Goal: Navigation & Orientation: Find specific page/section

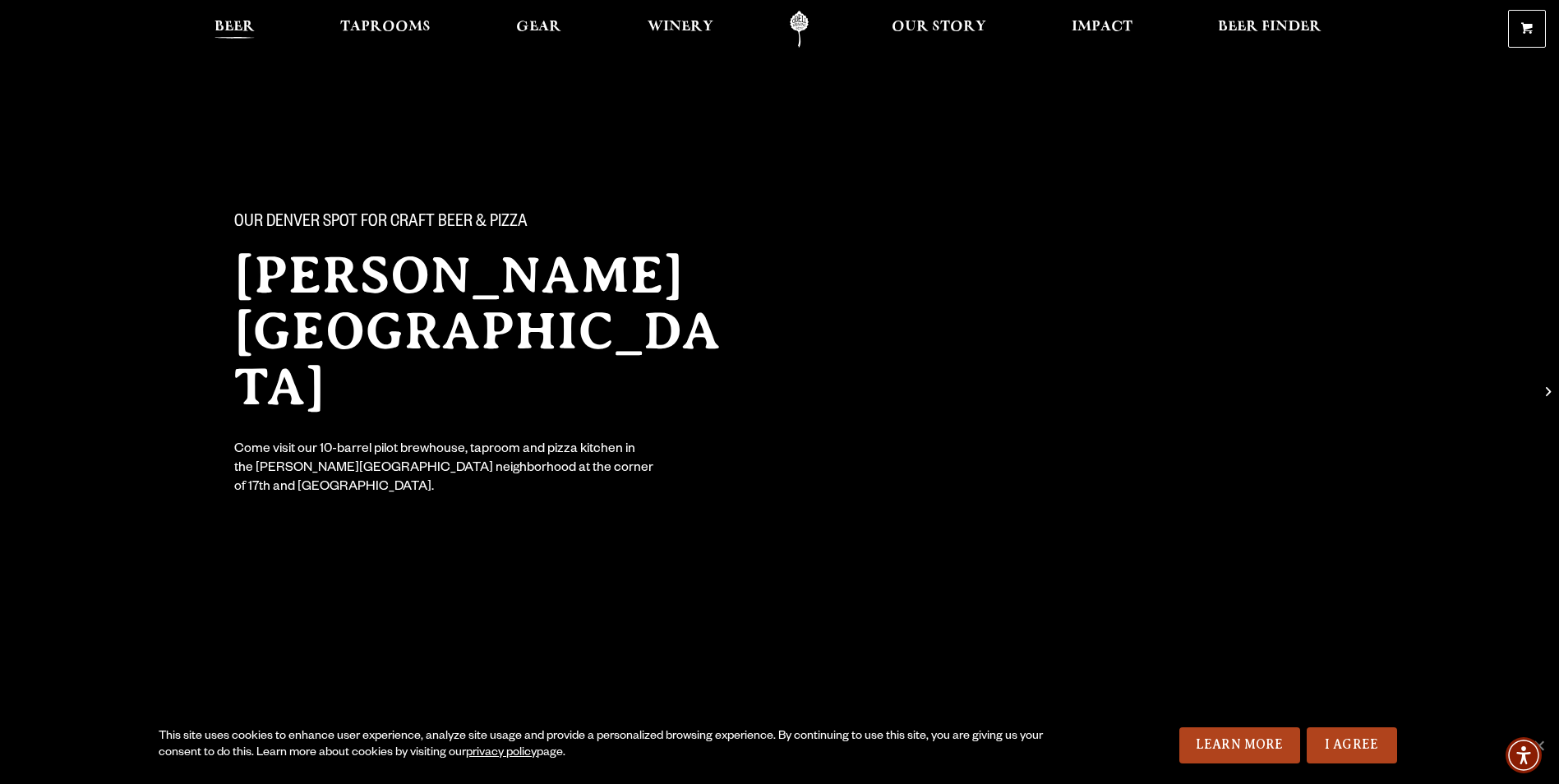
click at [245, 30] on span "Beer" at bounding box center [234, 27] width 40 height 13
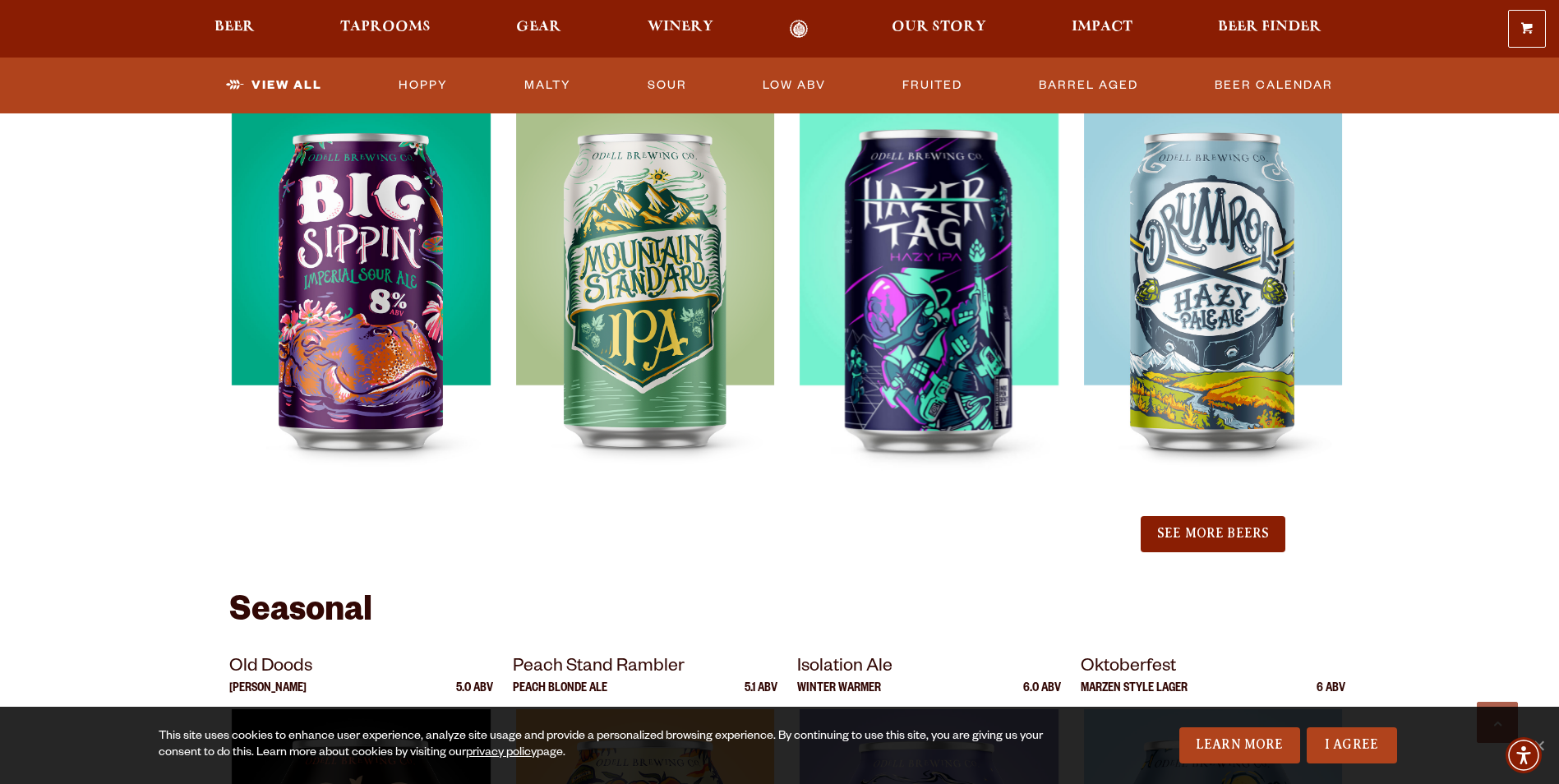
scroll to position [1725, 0]
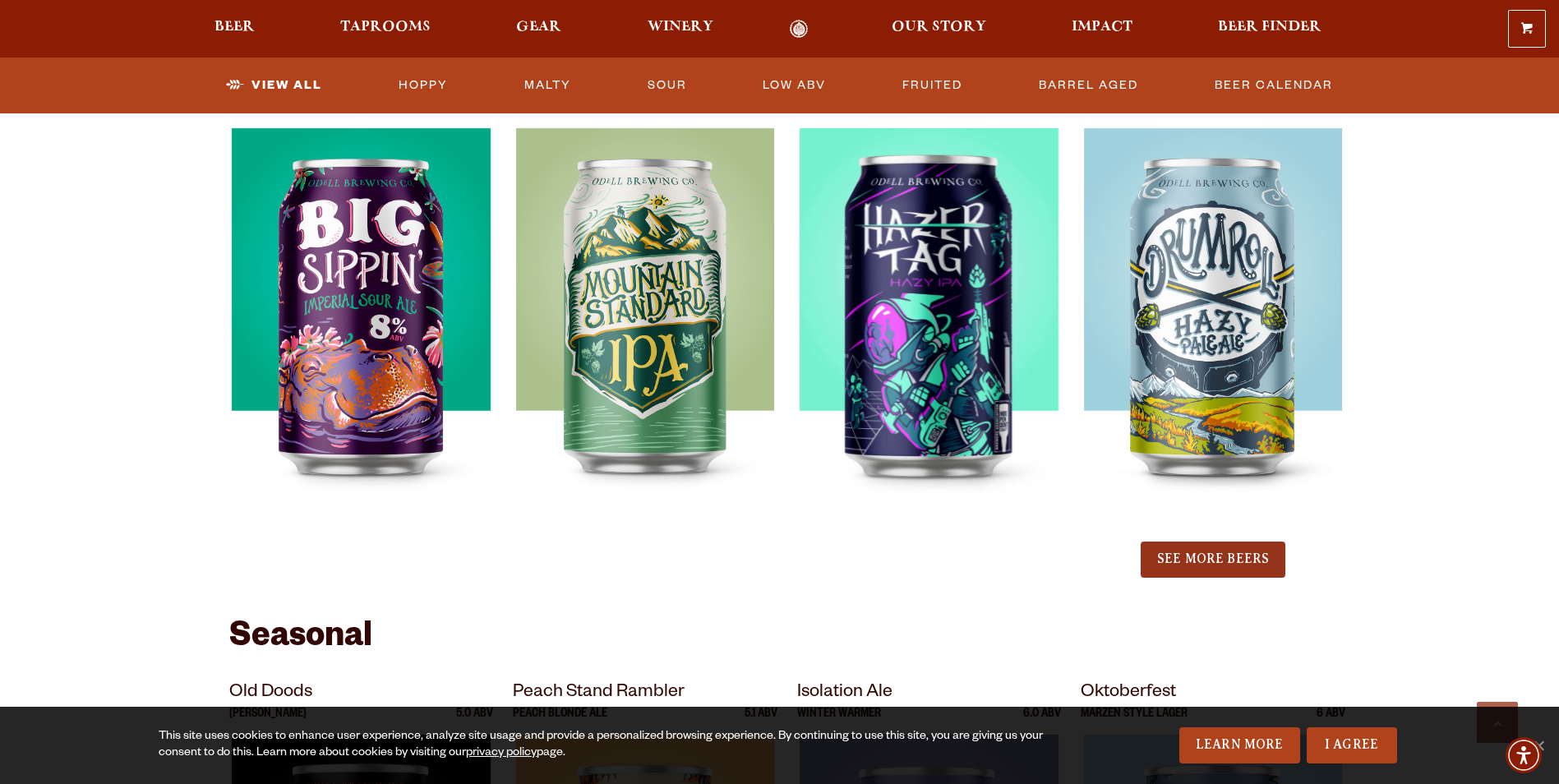
click at [1232, 560] on button "See More Beers" at bounding box center [1213, 559] width 145 height 36
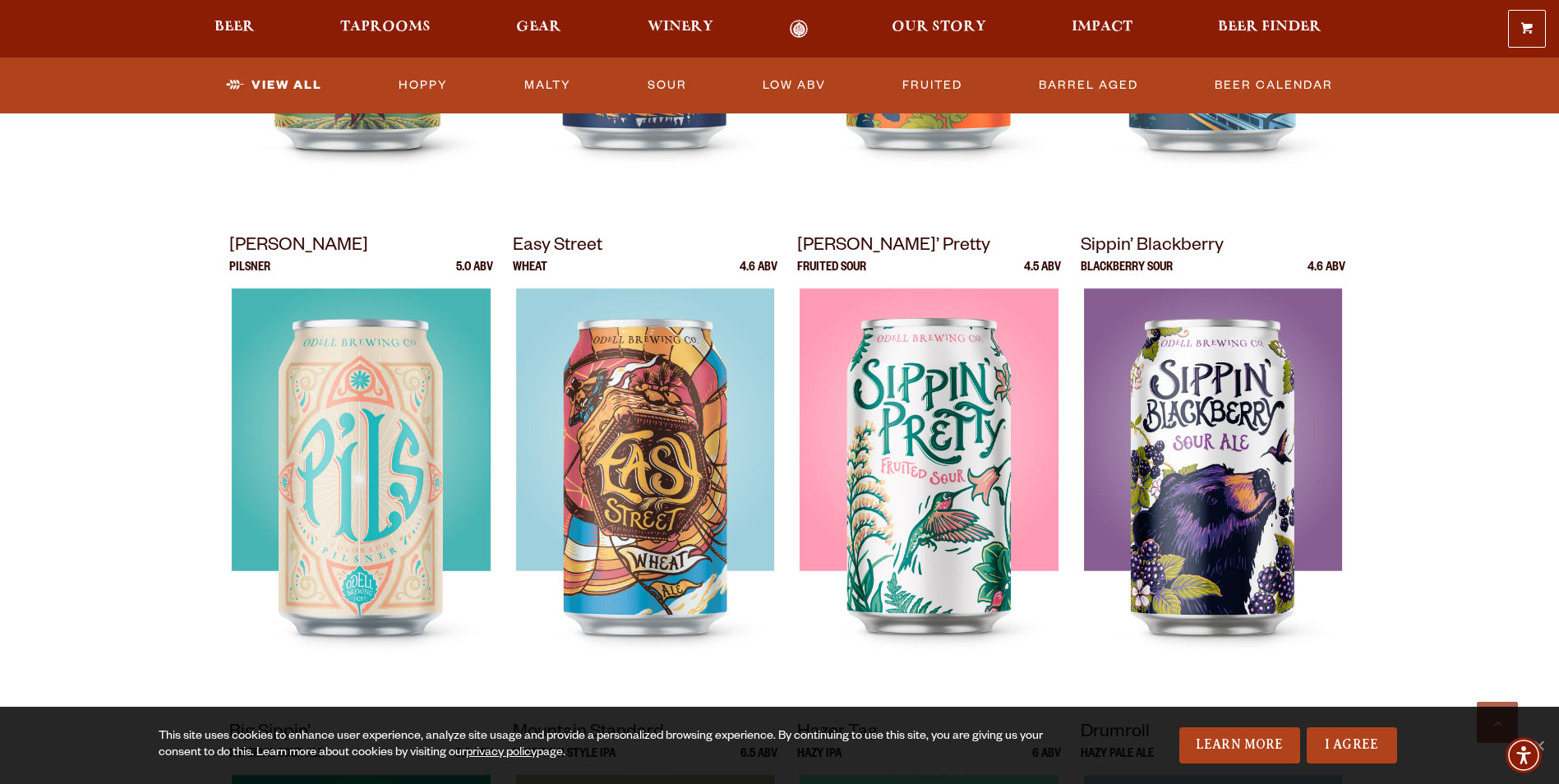
scroll to position [1068, 0]
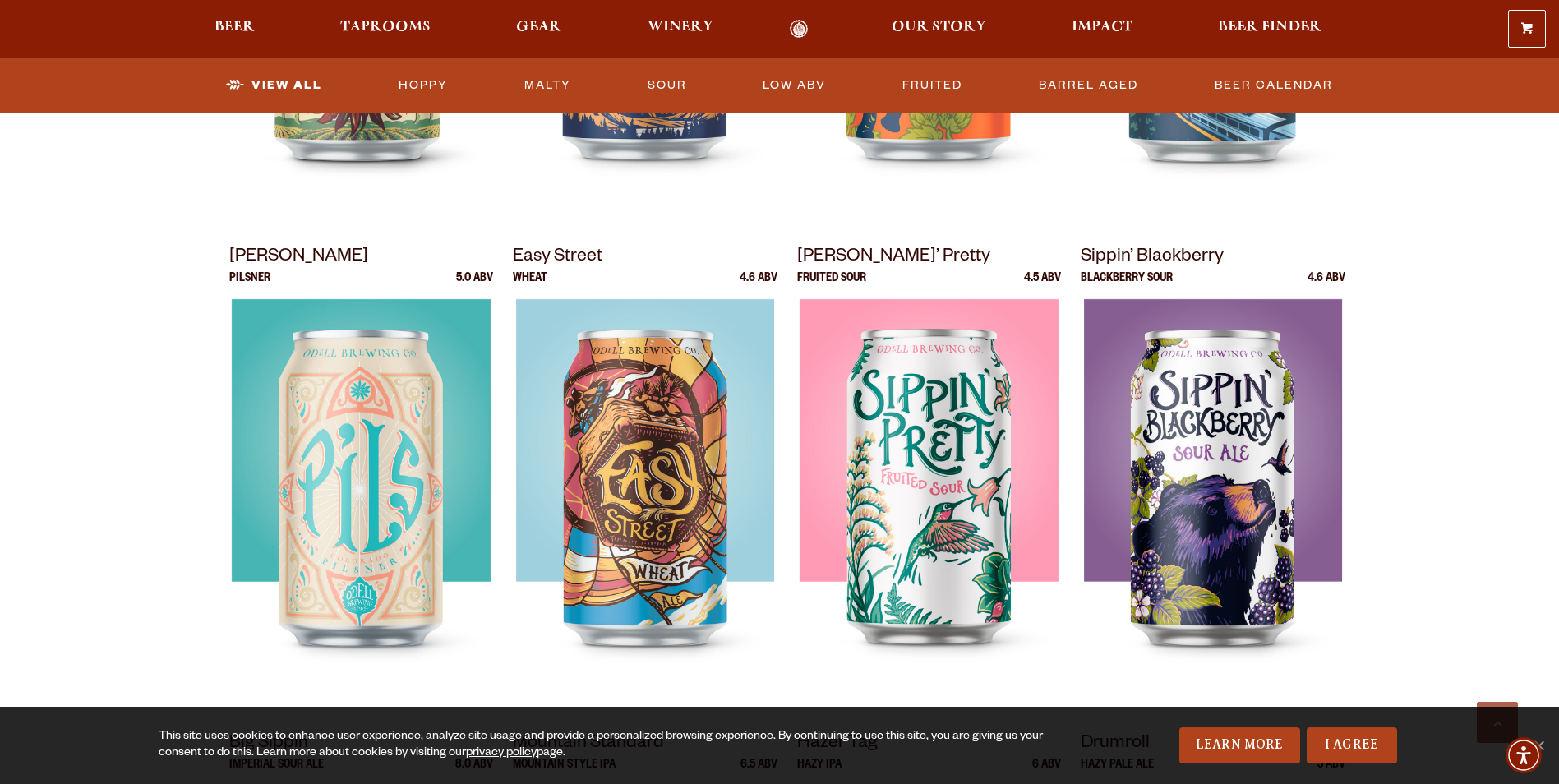
drag, startPoint x: 169, startPoint y: 2, endPoint x: 132, endPoint y: 458, distance: 457.5
click at [403, 29] on span "Taprooms" at bounding box center [386, 27] width 91 height 13
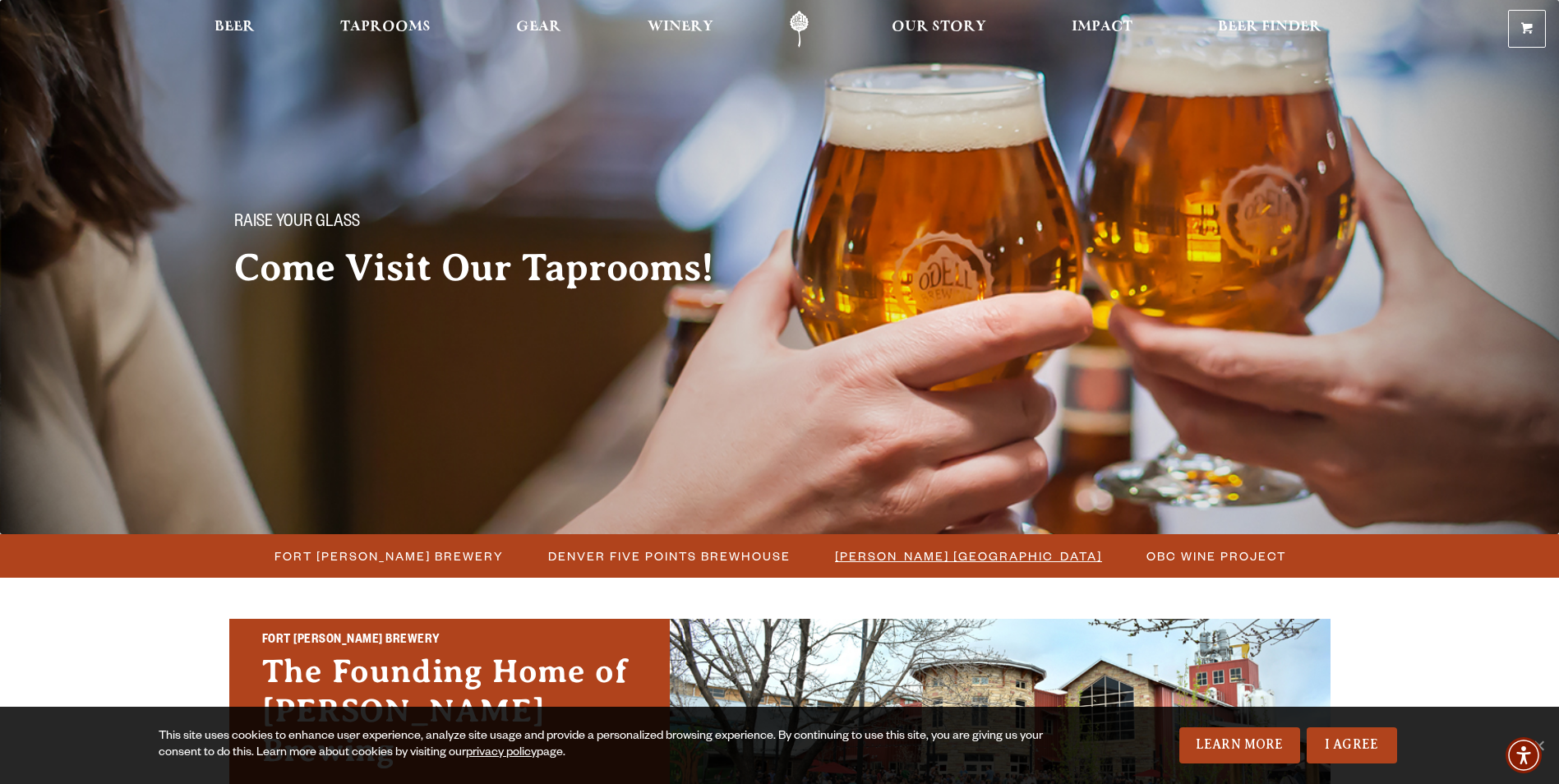
click at [947, 552] on span "[PERSON_NAME] [GEOGRAPHIC_DATA]" at bounding box center [968, 555] width 267 height 23
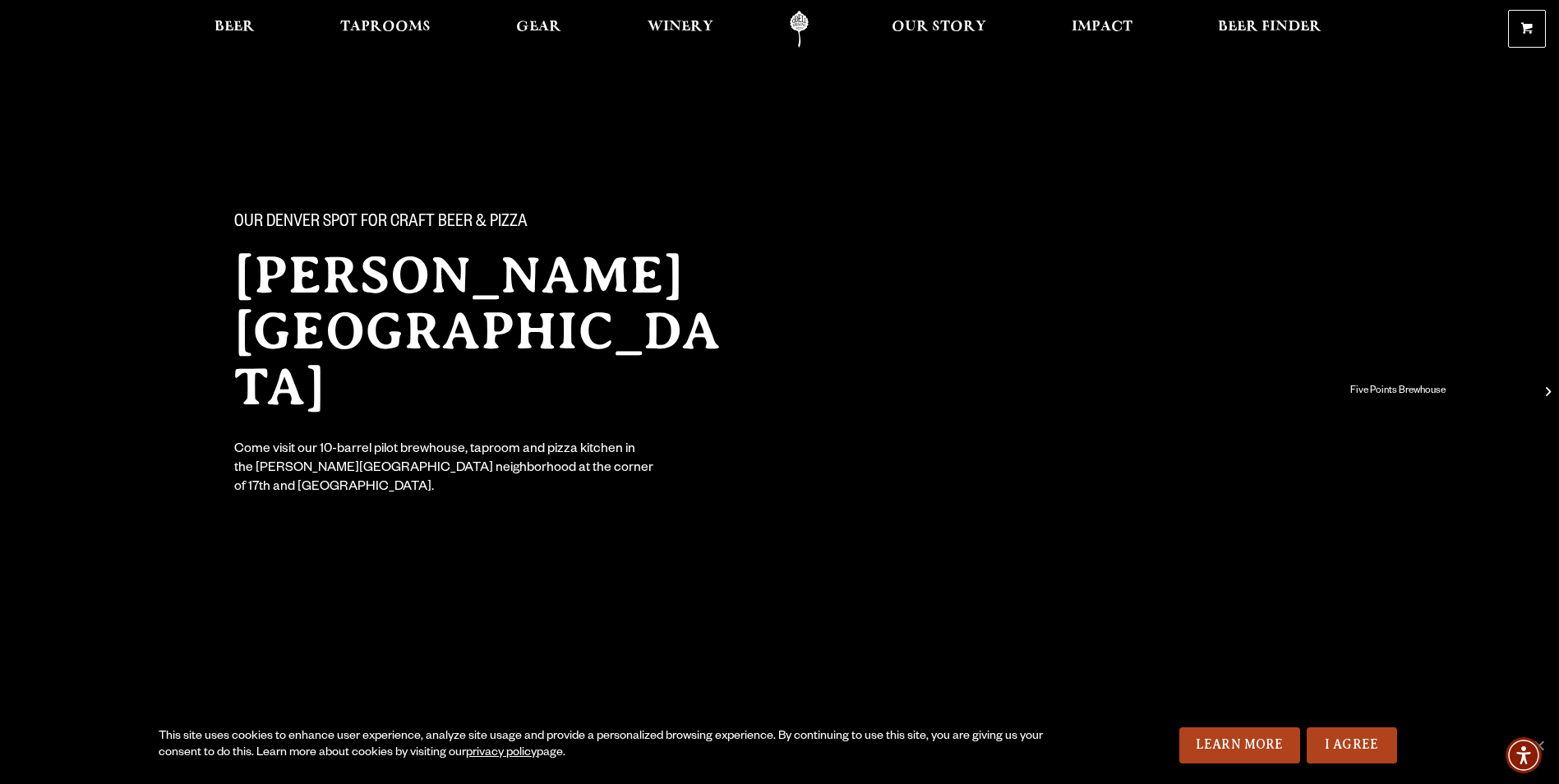
click at [1548, 398] on span at bounding box center [1548, 391] width 5 height 18
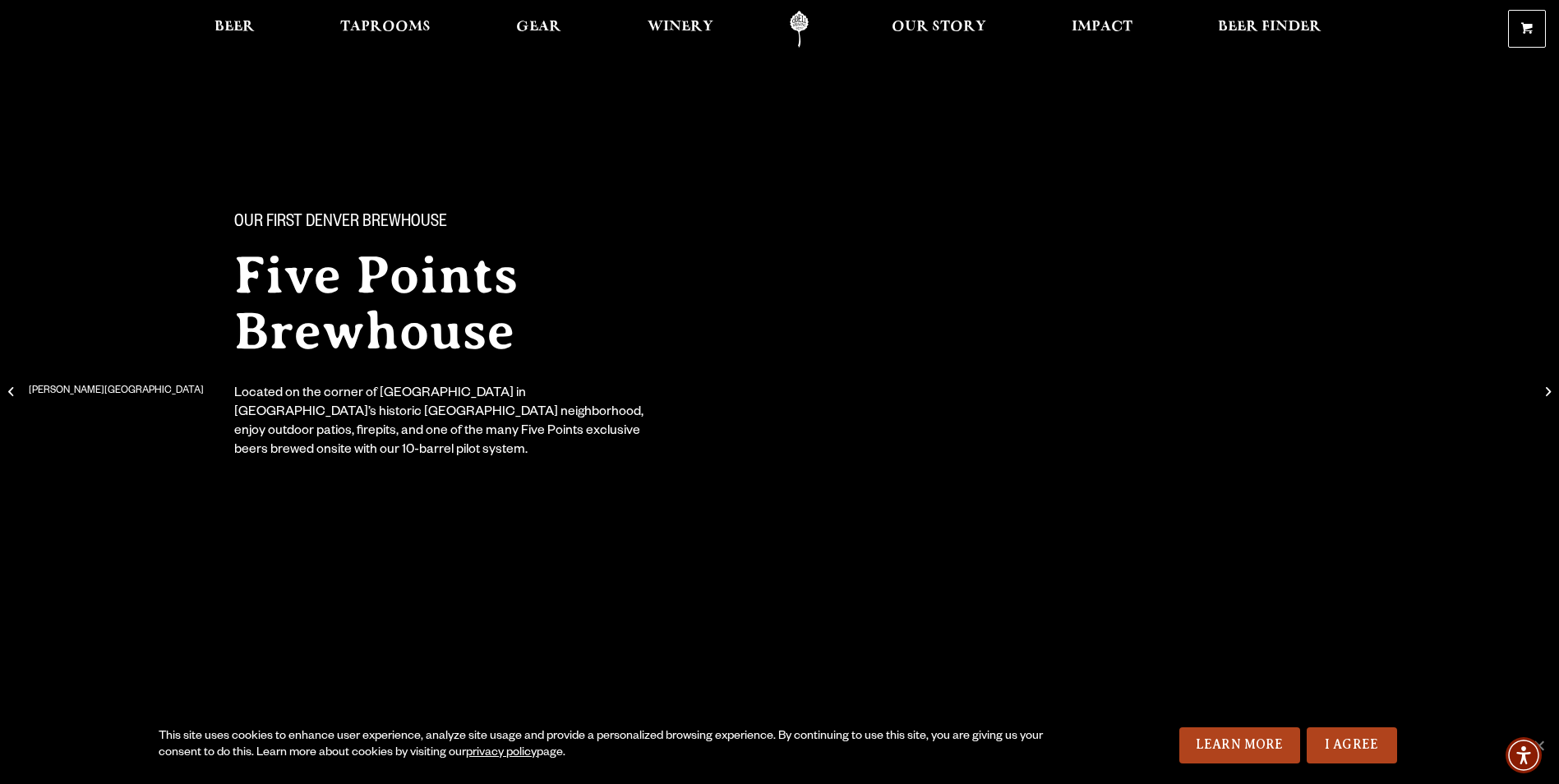
click at [12, 385] on span at bounding box center [10, 391] width 5 height 18
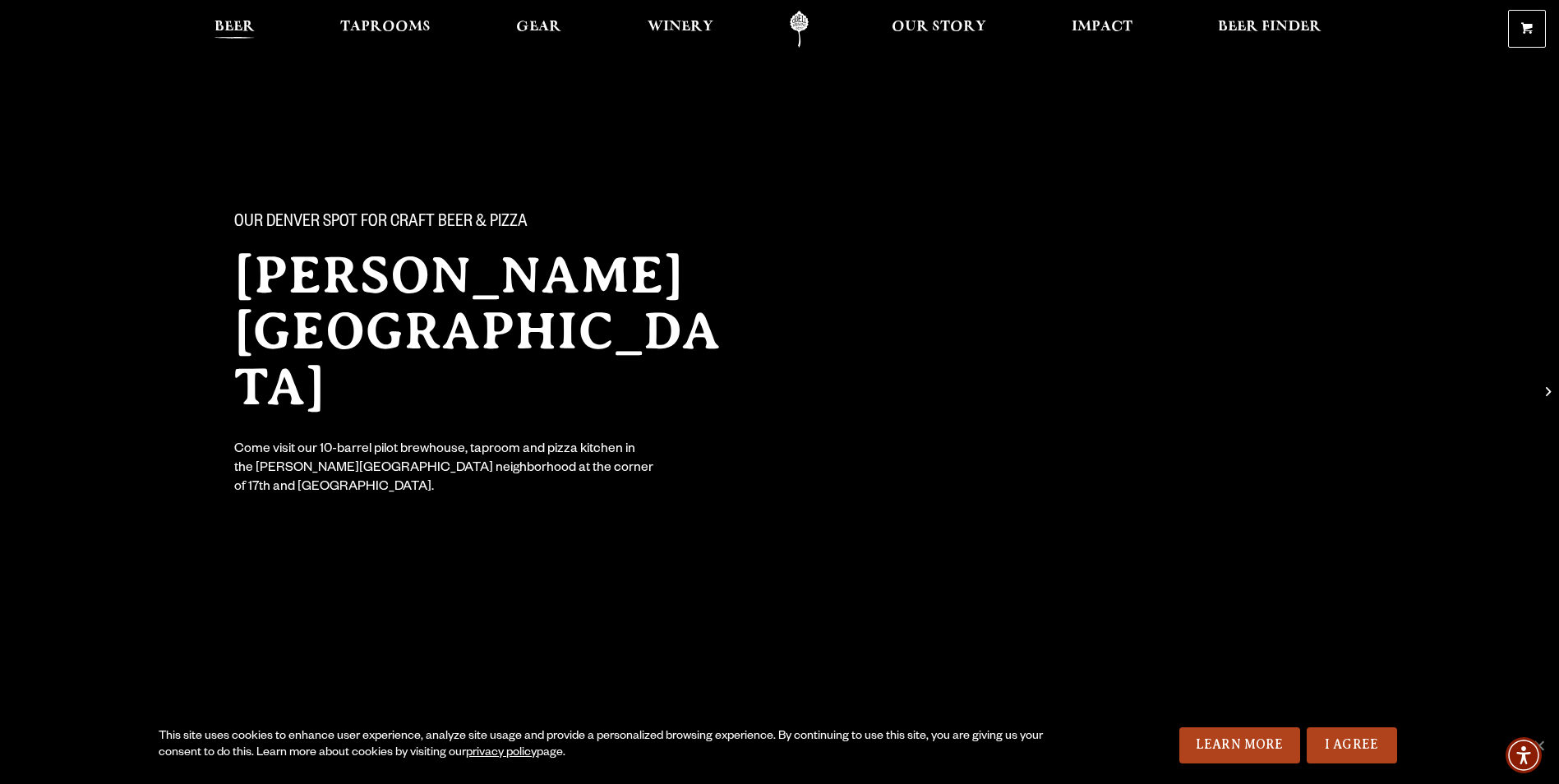
click at [240, 31] on span "Beer" at bounding box center [234, 27] width 40 height 13
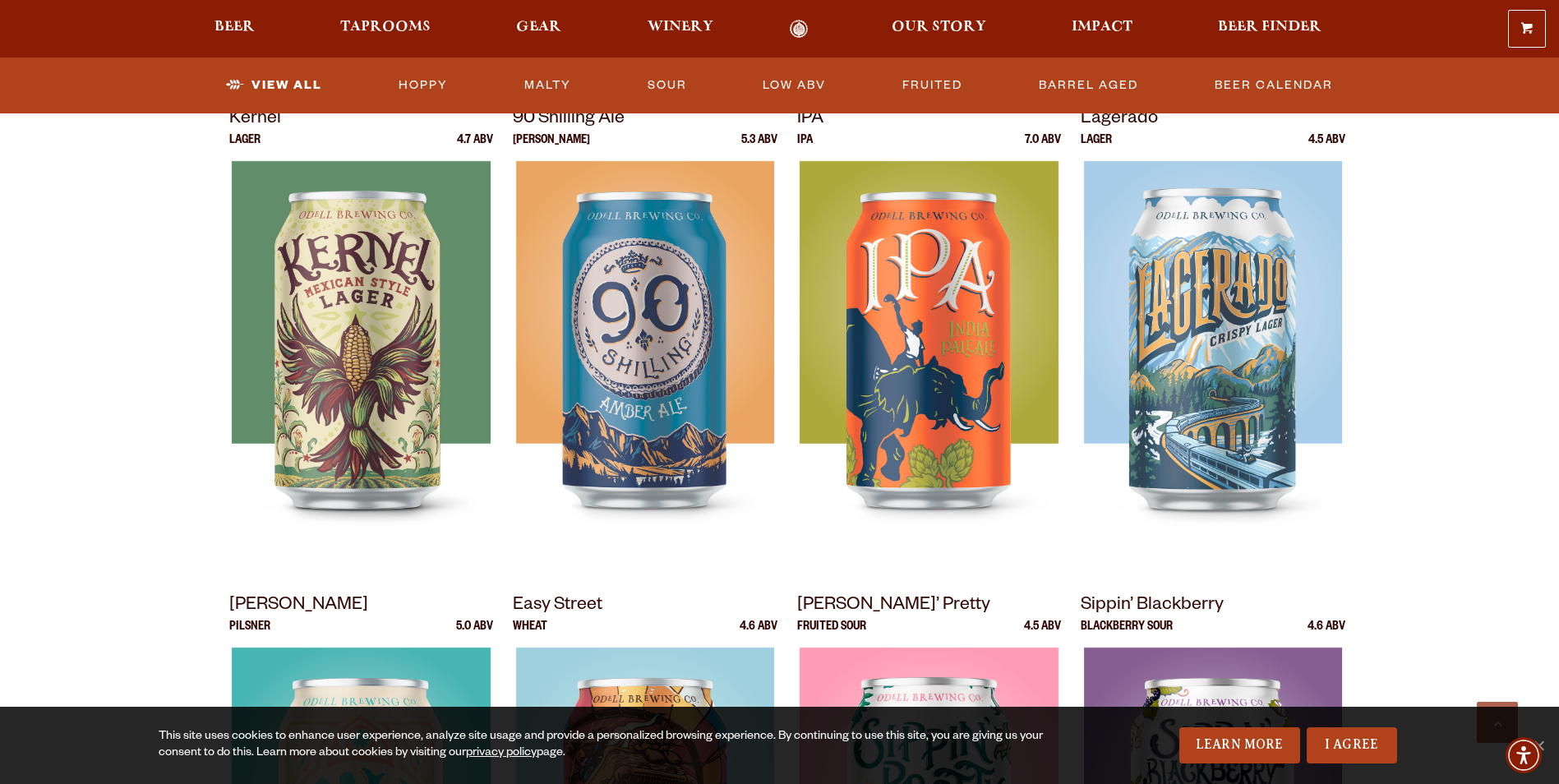
scroll to position [575, 0]
